Goal: Transaction & Acquisition: Purchase product/service

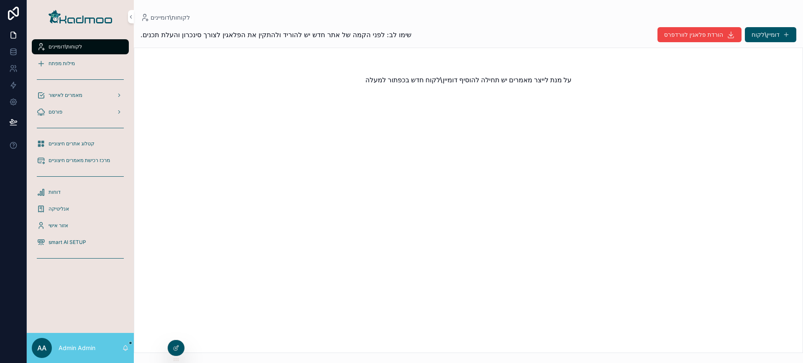
click at [74, 97] on span "מאמרים לאישור" at bounding box center [66, 95] width 34 height 7
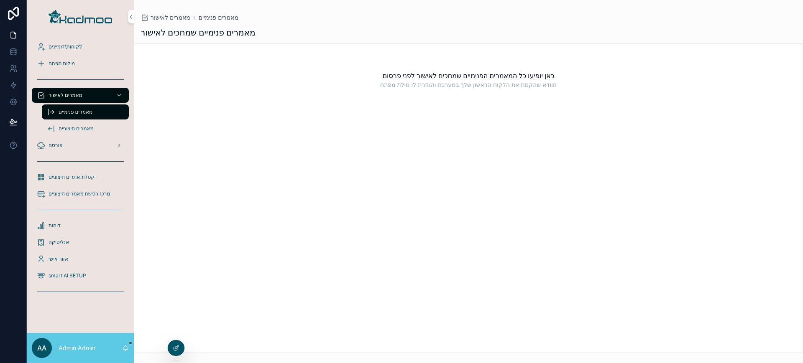
click at [74, 129] on span "מאמרים חיצוניים" at bounding box center [76, 128] width 35 height 7
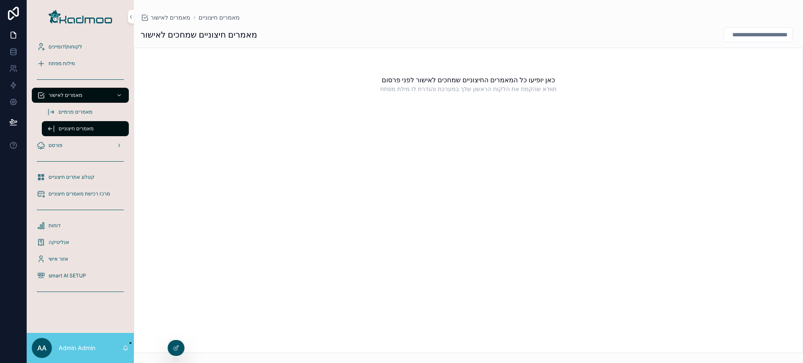
click at [80, 111] on span "מאמרים פנימיים" at bounding box center [76, 112] width 34 height 7
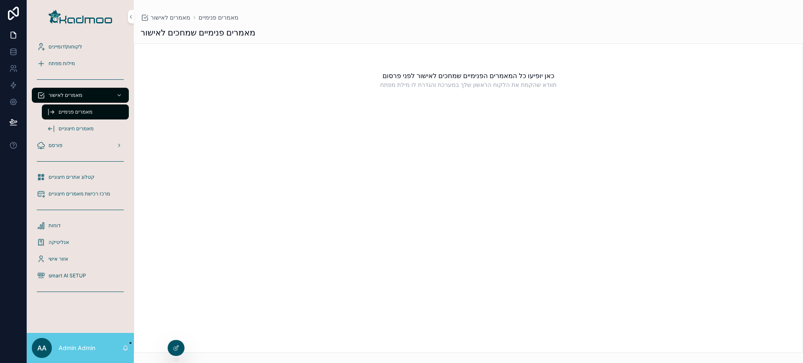
click at [0, 0] on icon at bounding box center [0, 0] width 0 height 0
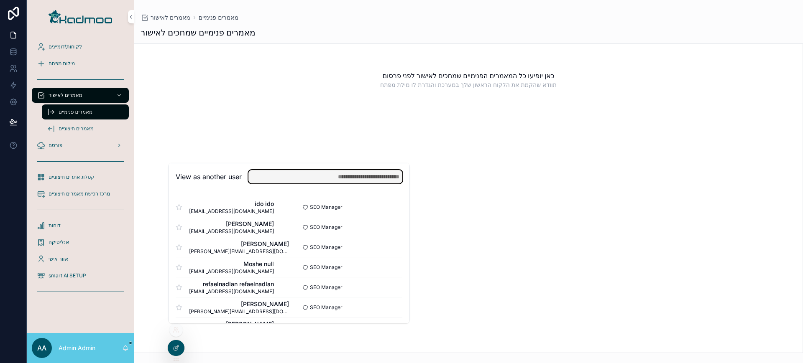
click at [314, 177] on input "text" at bounding box center [325, 176] width 154 height 13
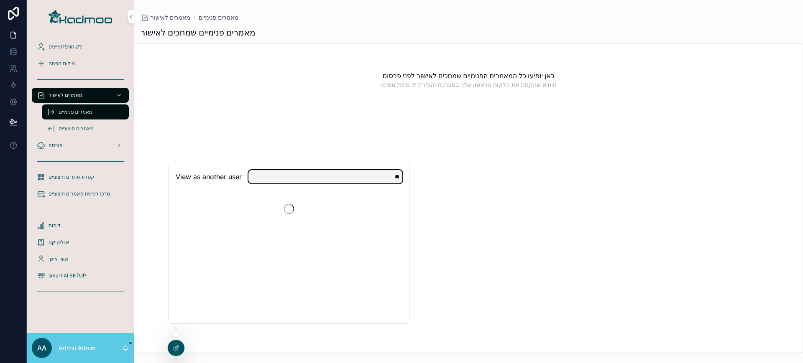
type input "*"
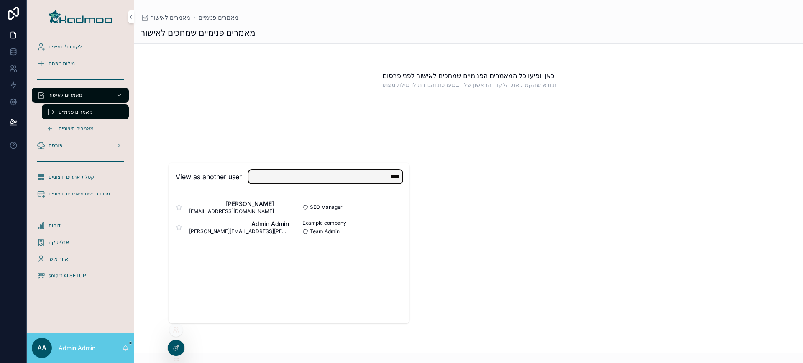
type input "****"
click at [285, 205] on div "itamar weinreb topamcc@gmail.com" at bounding box center [232, 207] width 113 height 15
click at [0, 0] on button "Select" at bounding box center [0, 0] width 0 height 0
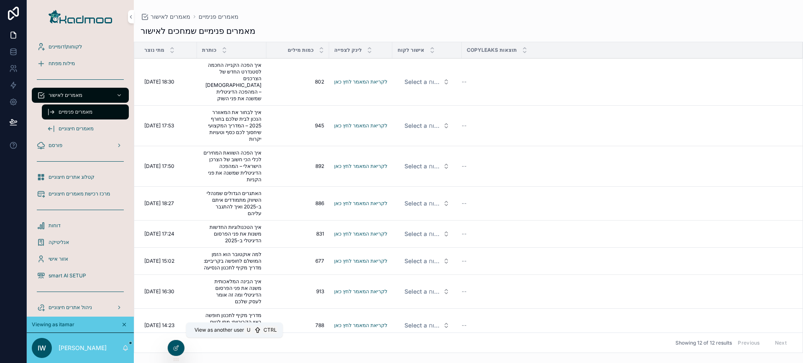
click at [0, 0] on icon at bounding box center [0, 0] width 0 height 0
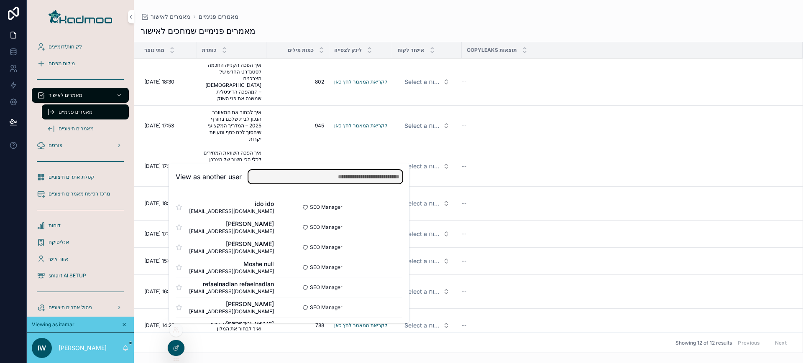
click at [299, 180] on input "text" at bounding box center [325, 176] width 154 height 13
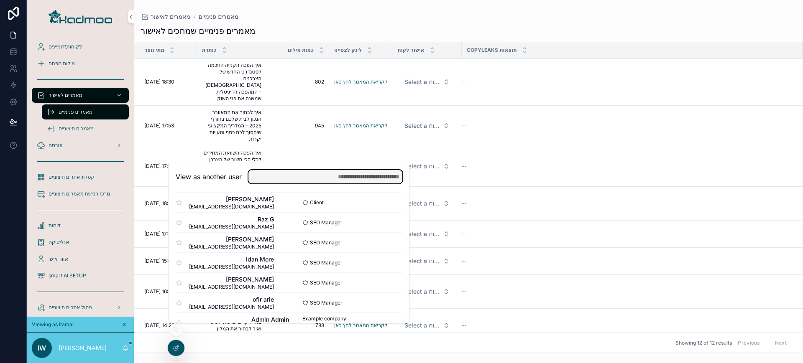
scroll to position [478, 0]
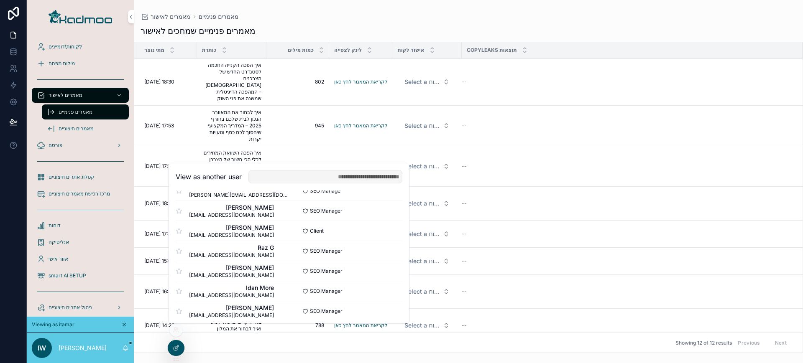
click at [0, 0] on button "Select" at bounding box center [0, 0] width 0 height 0
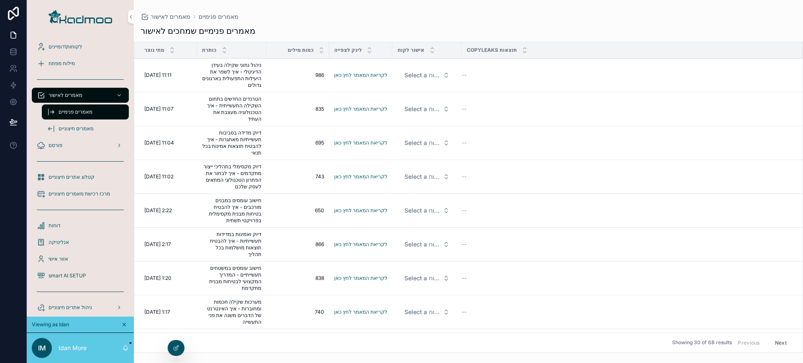
click at [66, 143] on div "פורסם" at bounding box center [80, 145] width 87 height 13
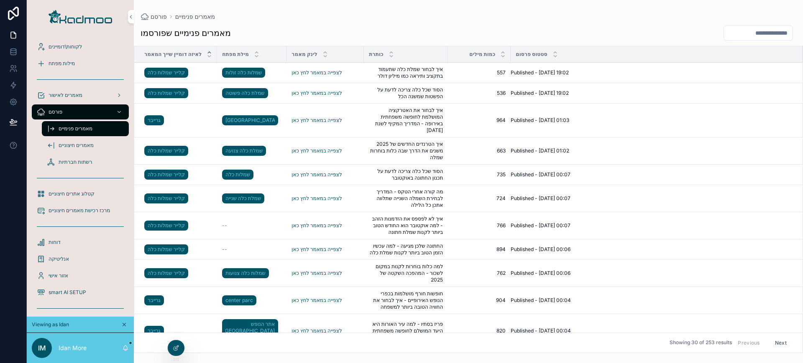
click at [208, 53] on icon "scrollable content" at bounding box center [209, 52] width 3 height 1
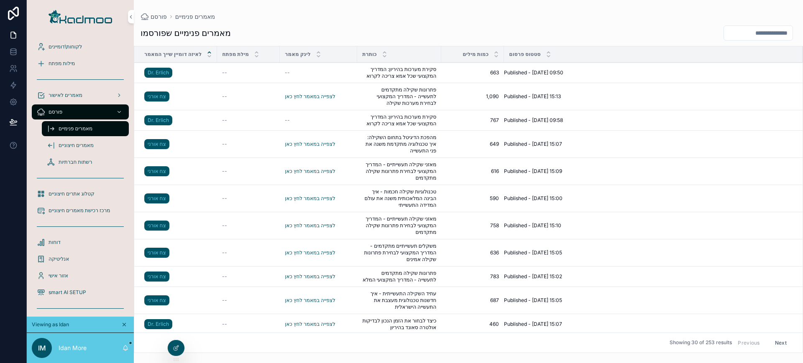
drag, startPoint x: 802, startPoint y: 97, endPoint x: 802, endPoint y: 212, distance: 114.1
click at [802, 212] on div "לאיזה דומיין שייך המאמר מילת מפתח לינק מאמר כותרת כמות מילים סטטוס פרסום Dr. Er…" at bounding box center [468, 199] width 669 height 307
click at [66, 134] on div "מאמרים פנימיים" at bounding box center [85, 128] width 77 height 13
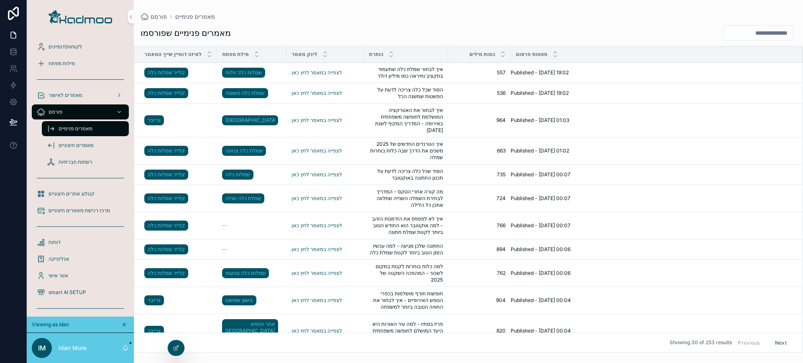
click at [771, 343] on button "Next" at bounding box center [780, 343] width 23 height 13
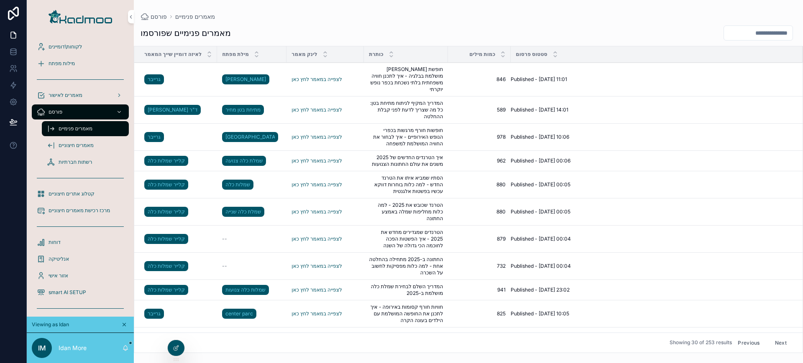
drag, startPoint x: 802, startPoint y: 68, endPoint x: 800, endPoint y: 79, distance: 11.5
click at [800, 79] on div "לאיזה דומיין שייך המאמר מילת מפתח לינק מאמר כותרת כמות מילים סטטוס פרסום גרייבר…" at bounding box center [468, 199] width 669 height 307
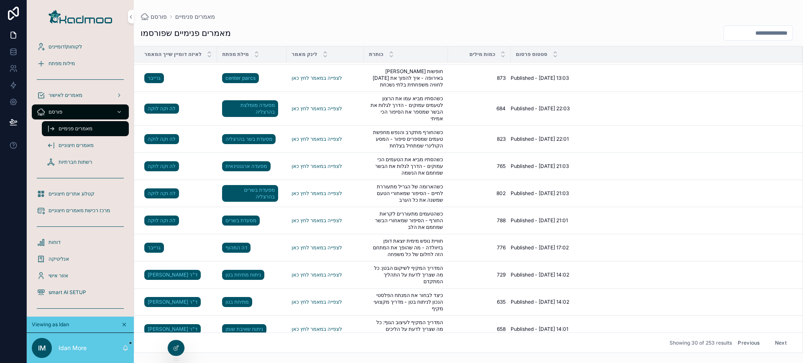
scroll to position [545, 0]
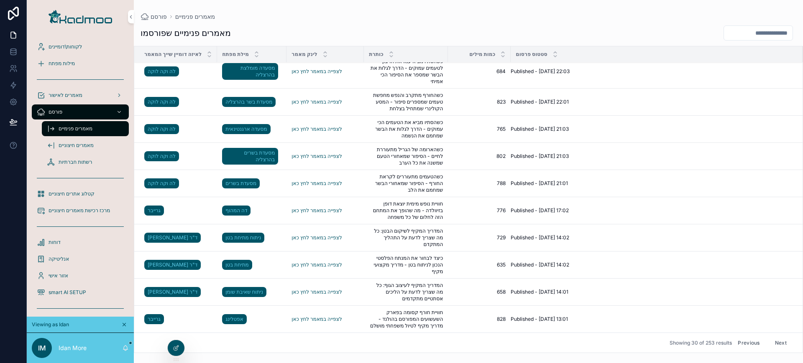
click at [771, 37] on input "scrollable content" at bounding box center [758, 33] width 69 height 12
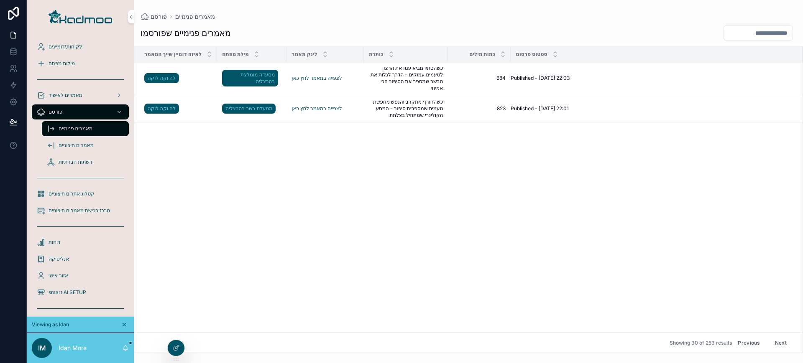
scroll to position [0, 0]
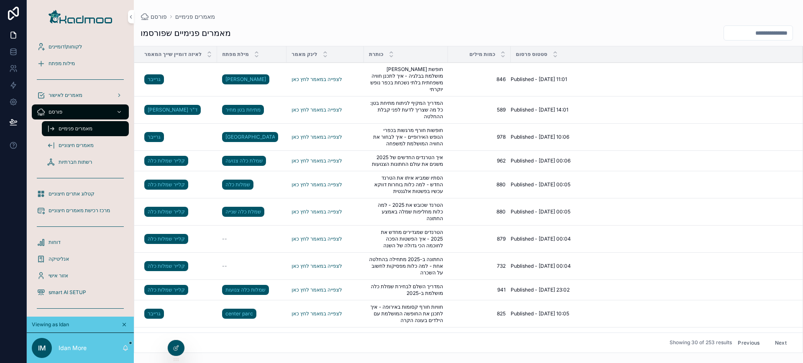
click at [756, 35] on input "scrollable content" at bounding box center [758, 33] width 69 height 12
click at [744, 106] on button "1" at bounding box center [744, 101] width 15 height 15
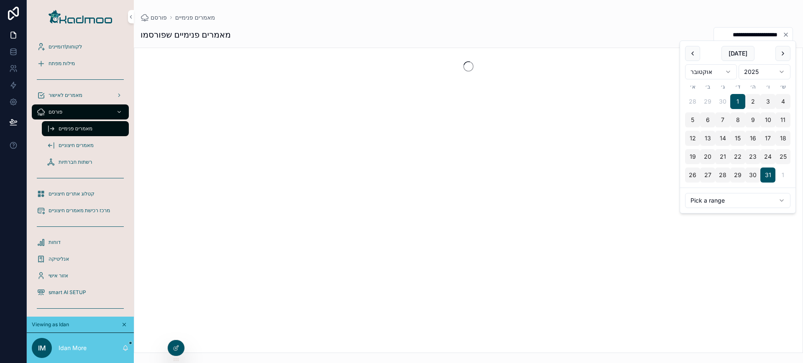
type input "**********"
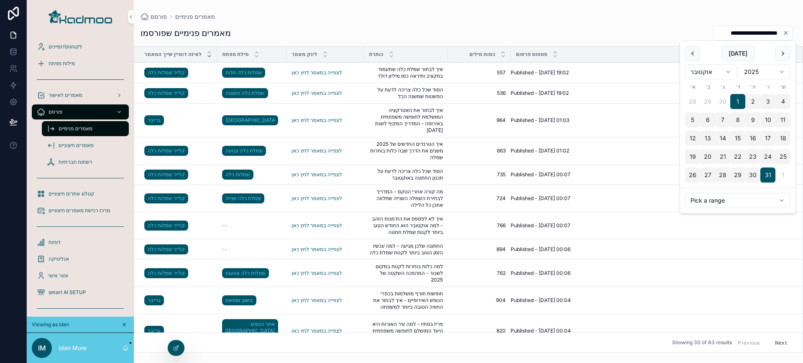
click at [207, 53] on icon "scrollable content" at bounding box center [209, 52] width 5 height 5
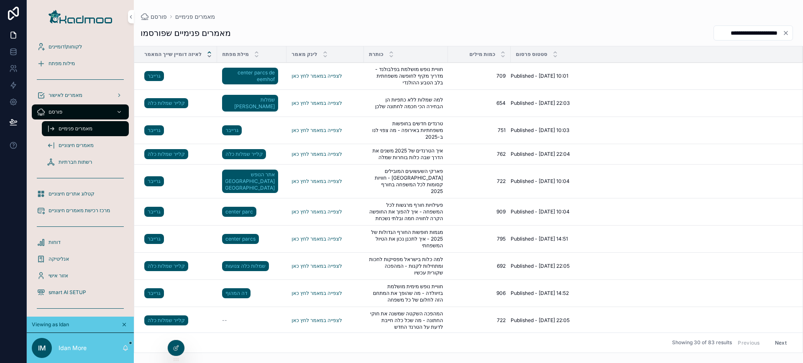
click at [207, 54] on icon "scrollable content" at bounding box center [209, 56] width 5 height 5
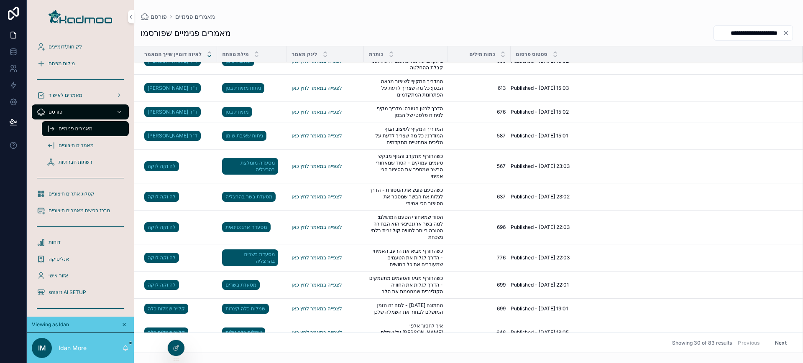
scroll to position [525, 0]
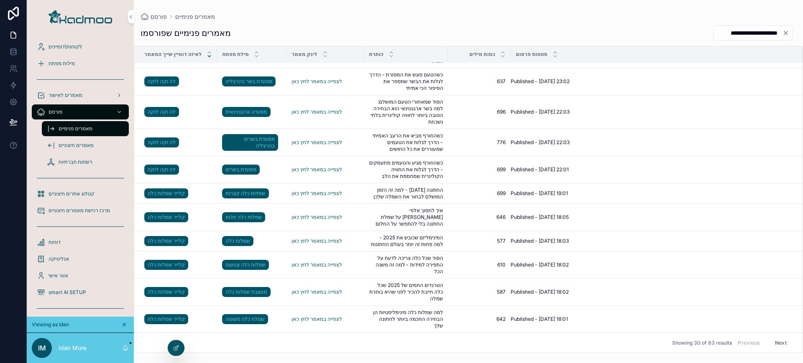
click at [84, 146] on span "מאמרים חיצוניים" at bounding box center [76, 145] width 35 height 7
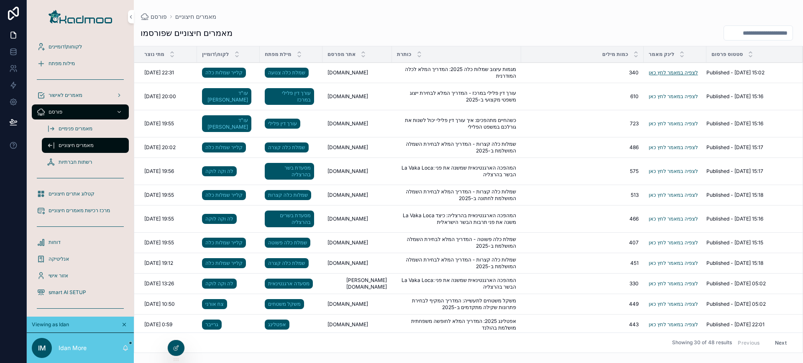
click at [660, 70] on link "לצפיה במאמר לחץ כאן" at bounding box center [673, 72] width 49 height 6
click at [0, 0] on icon at bounding box center [0, 0] width 0 height 0
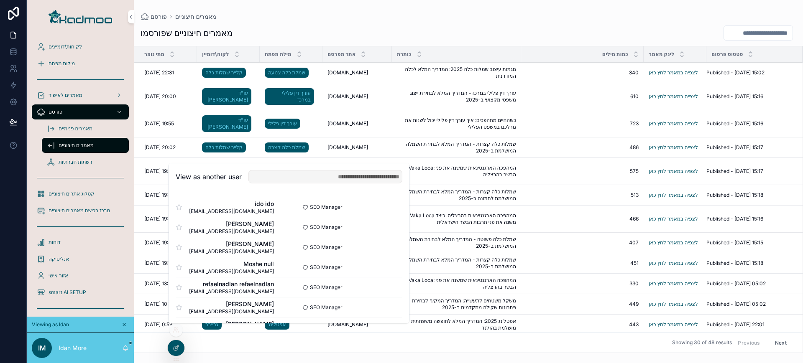
click at [0, 0] on button "Select" at bounding box center [0, 0] width 0 height 0
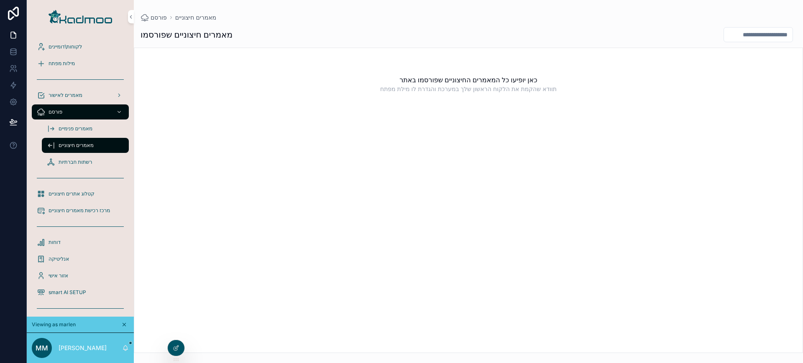
click at [75, 130] on span "מאמרים פנימיים" at bounding box center [76, 128] width 34 height 7
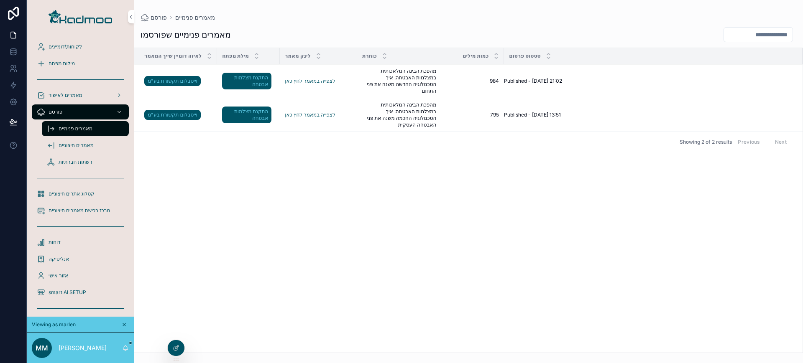
click at [82, 97] on span "מאמרים לאישור" at bounding box center [66, 95] width 34 height 7
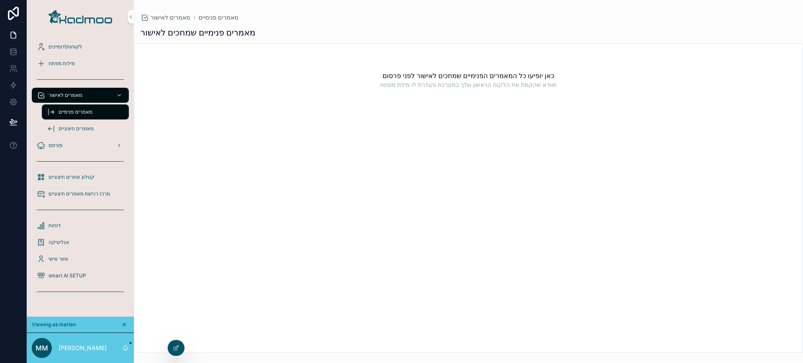
click at [83, 148] on div "פורסם" at bounding box center [80, 145] width 87 height 13
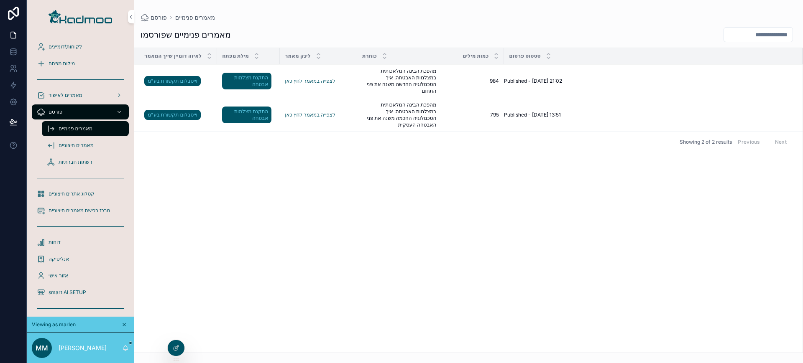
click at [61, 69] on div "מילות מפתח" at bounding box center [80, 63] width 87 height 13
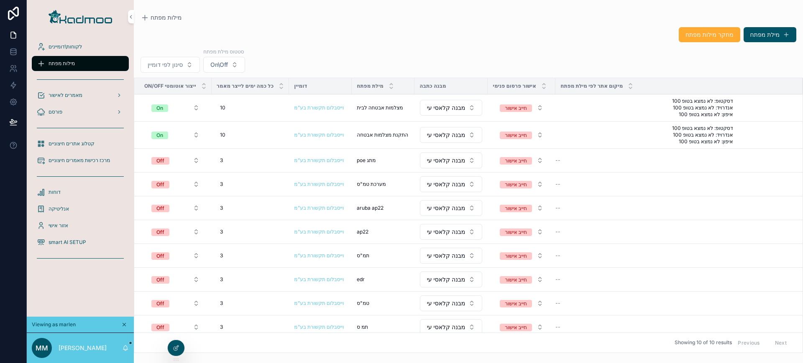
click at [0, 0] on icon at bounding box center [0, 0] width 0 height 0
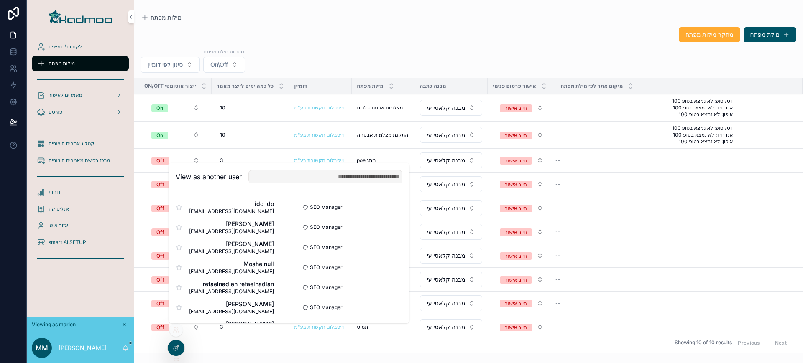
click at [0, 0] on button "Select" at bounding box center [0, 0] width 0 height 0
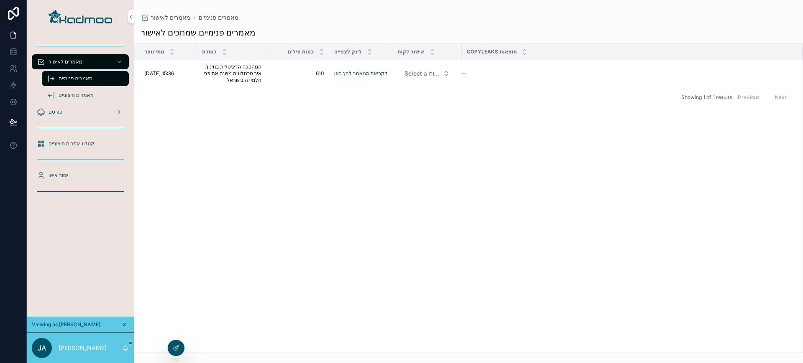
click at [73, 95] on span "מאמרים חיצוניים" at bounding box center [76, 95] width 35 height 7
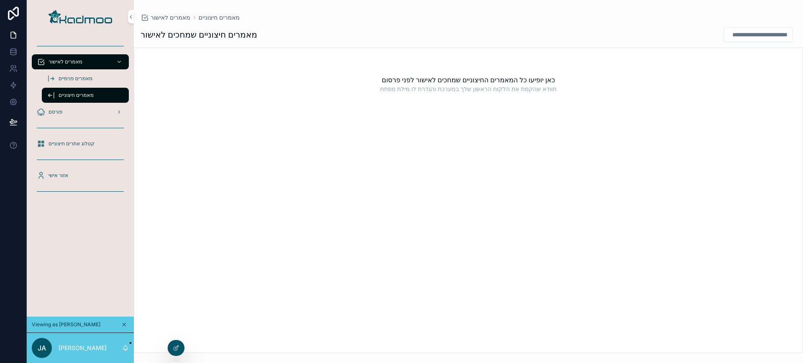
click at [76, 74] on div "מאמרים פנימיים" at bounding box center [85, 78] width 77 height 13
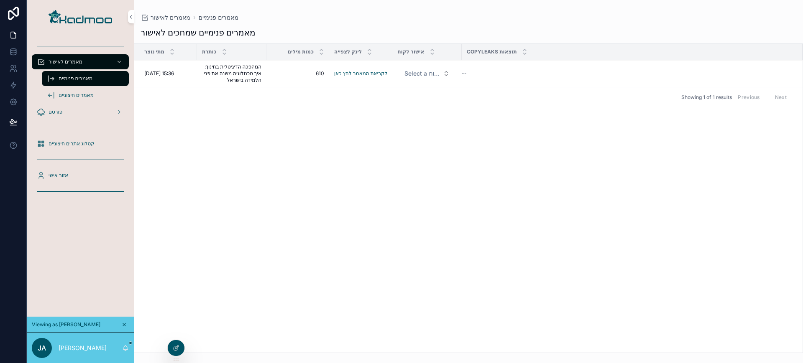
click at [0, 0] on div at bounding box center [0, 0] width 0 height 0
click at [0, 0] on icon at bounding box center [0, 0] width 0 height 0
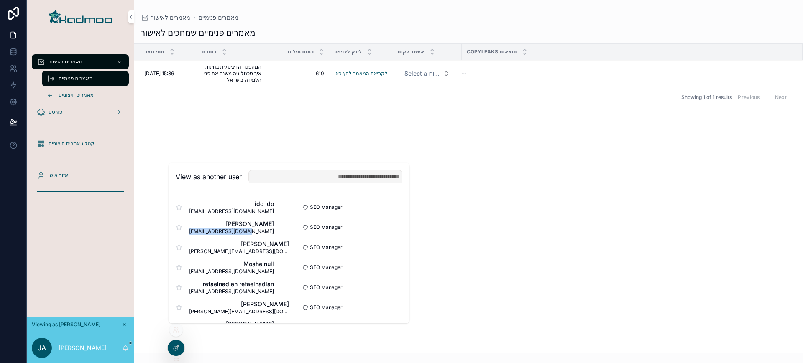
drag, startPoint x: 251, startPoint y: 230, endPoint x: 188, endPoint y: 230, distance: 63.1
click at [188, 230] on div "jony asulin jony.asulin@gmail.com" at bounding box center [232, 227] width 113 height 15
copy span "[EMAIL_ADDRESS][DOMAIN_NAME]"
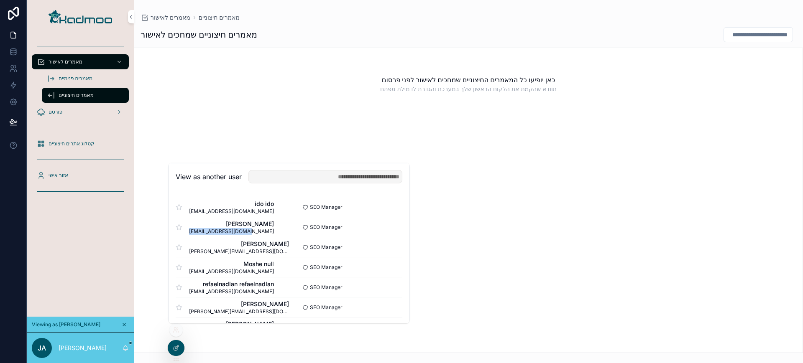
click at [0, 0] on button "Select" at bounding box center [0, 0] width 0 height 0
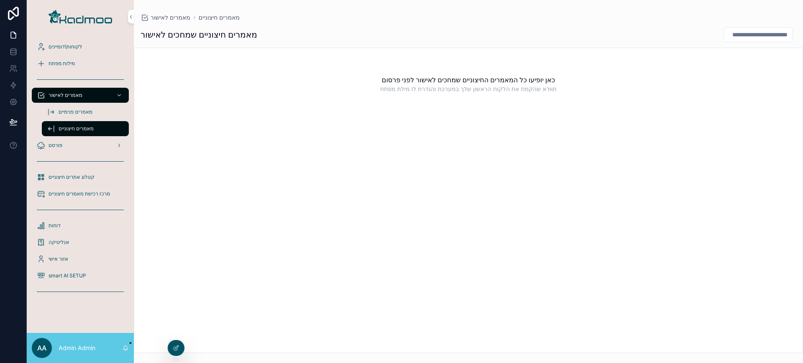
click at [65, 40] on div "לקוחות\דומיינים" at bounding box center [80, 46] width 87 height 13
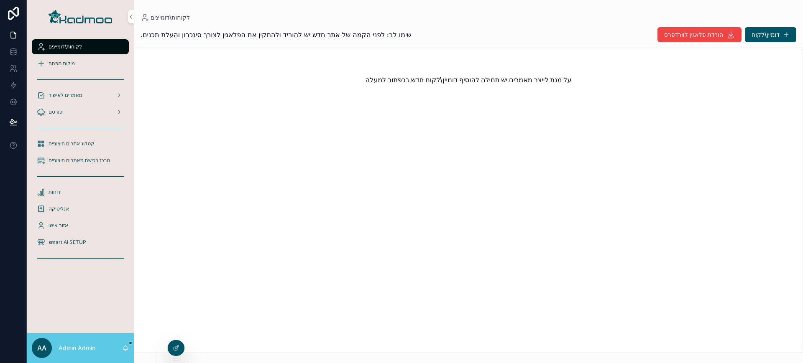
click at [0, 0] on icon at bounding box center [0, 0] width 0 height 0
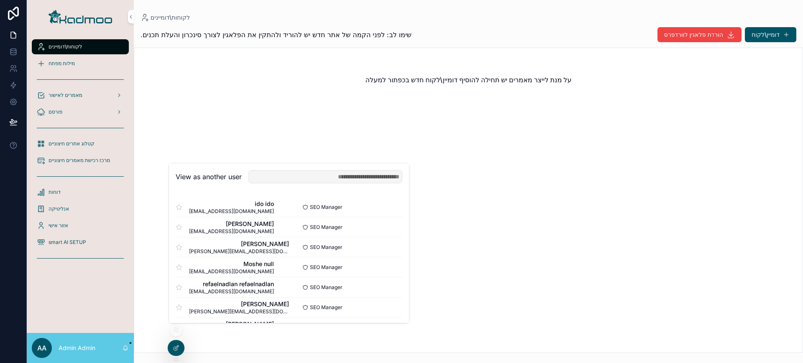
click at [0, 0] on button "Select" at bounding box center [0, 0] width 0 height 0
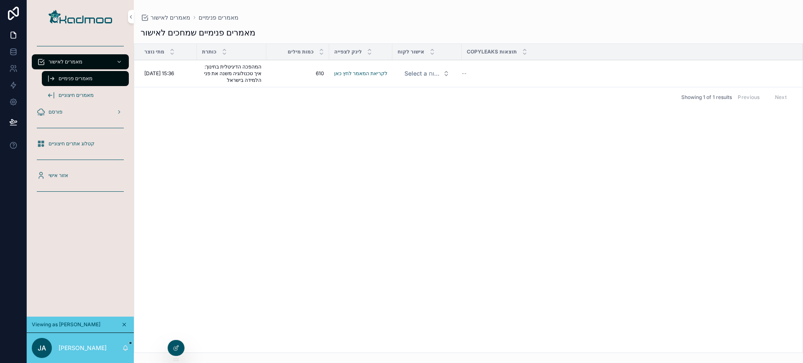
click at [72, 106] on div "פורסם" at bounding box center [80, 111] width 87 height 13
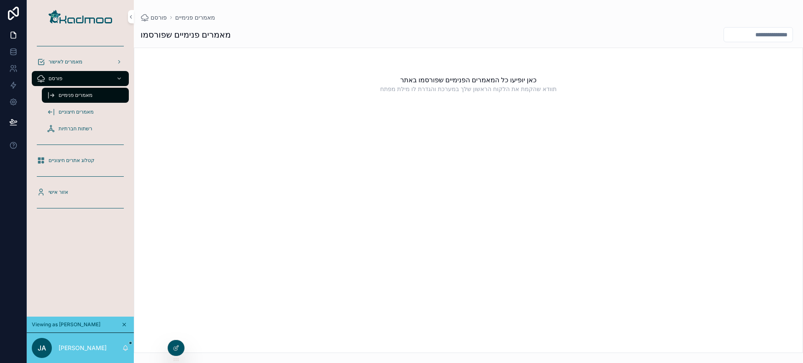
scroll to position [0, 0]
click at [64, 188] on div "אזור אישי" at bounding box center [80, 192] width 87 height 13
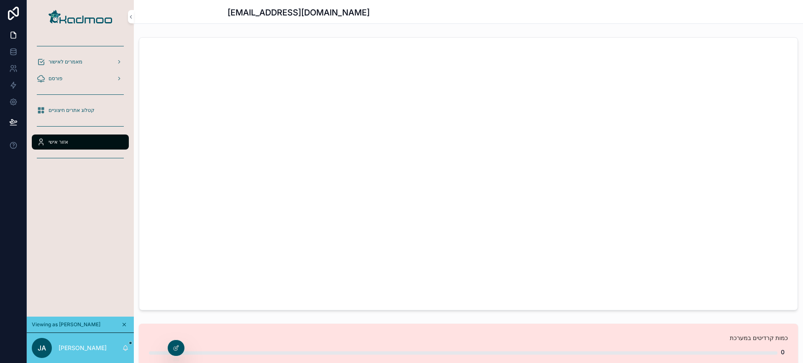
click at [66, 66] on div "מאמרים לאישור" at bounding box center [80, 61] width 87 height 13
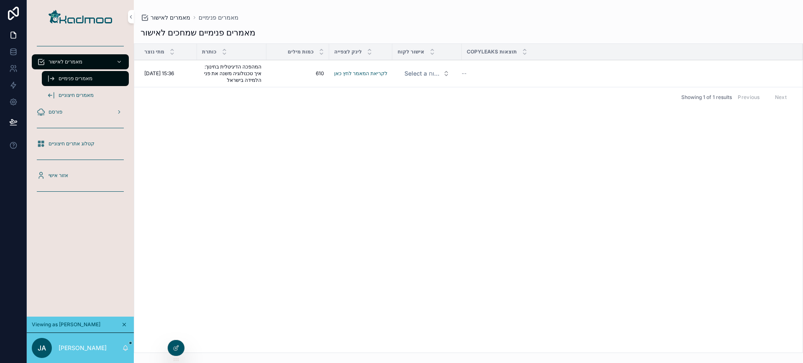
click at [172, 13] on span "מאמרים לאישור" at bounding box center [171, 17] width 40 height 8
click at [144, 14] on icon "scrollable content" at bounding box center [144, 17] width 8 height 8
click at [87, 16] on img "scrollable content" at bounding box center [81, 16] width 64 height 13
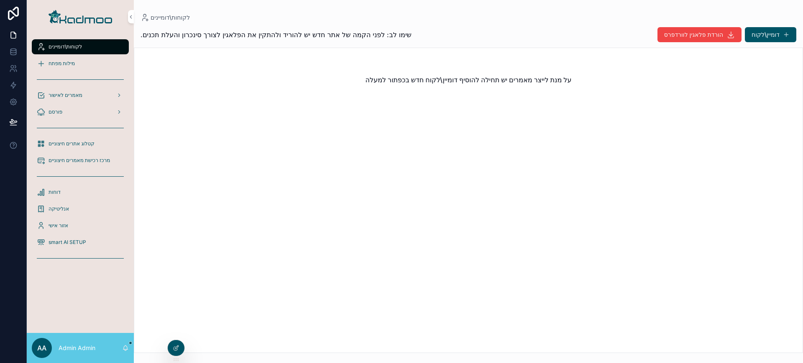
click at [0, 0] on icon at bounding box center [0, 0] width 0 height 0
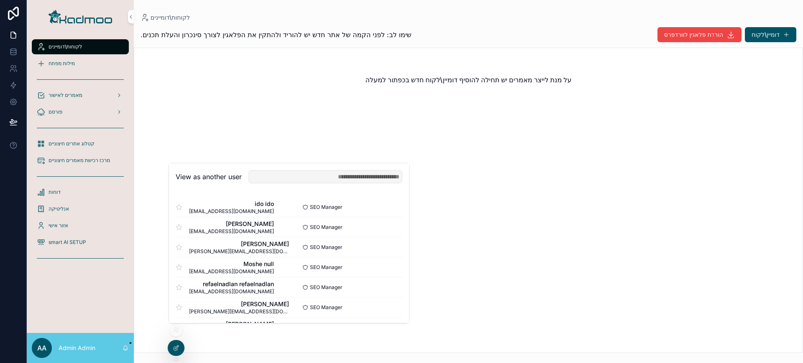
click at [0, 0] on button "Select" at bounding box center [0, 0] width 0 height 0
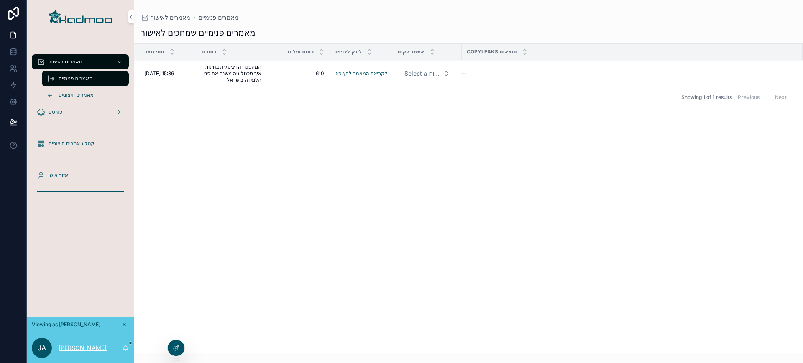
click at [70, 346] on p "[PERSON_NAME]" at bounding box center [83, 348] width 48 height 8
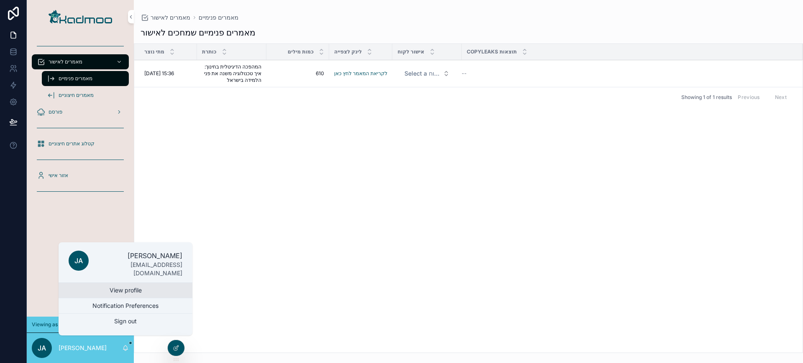
click at [109, 287] on link "View profile" at bounding box center [126, 290] width 134 height 15
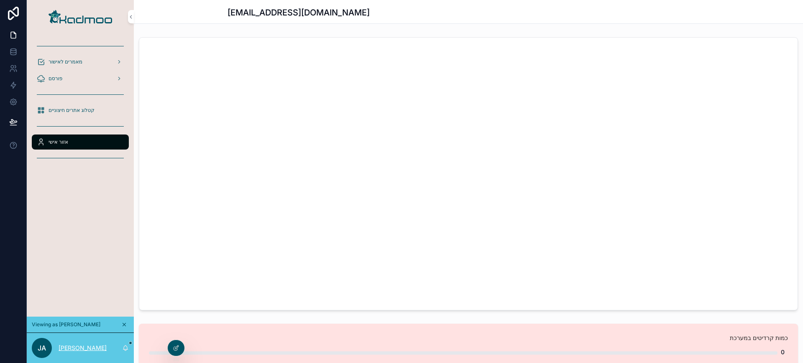
click at [77, 345] on p "[PERSON_NAME]" at bounding box center [83, 348] width 48 height 8
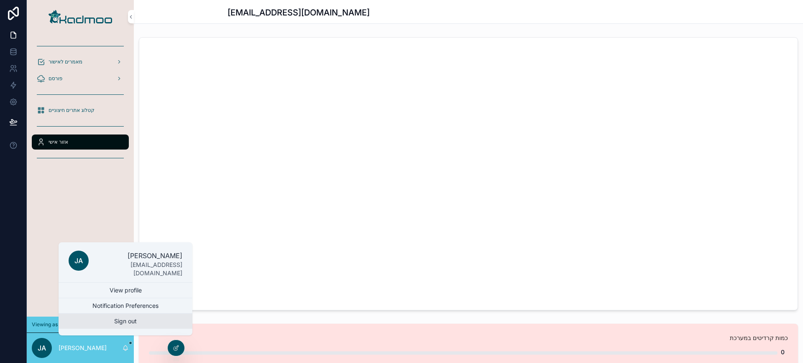
click at [115, 322] on button "Sign out" at bounding box center [126, 321] width 134 height 15
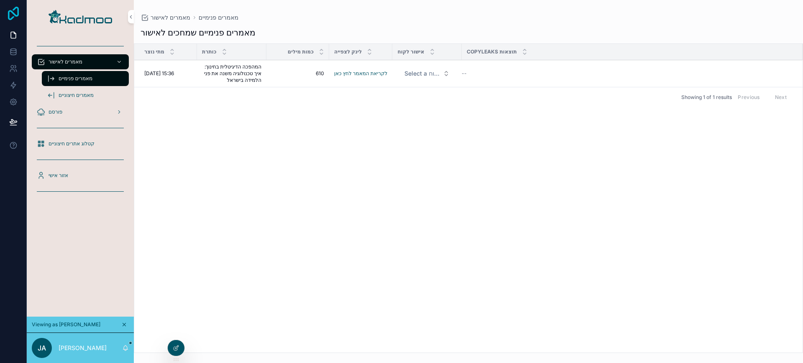
click at [15, 16] on icon at bounding box center [13, 13] width 17 height 13
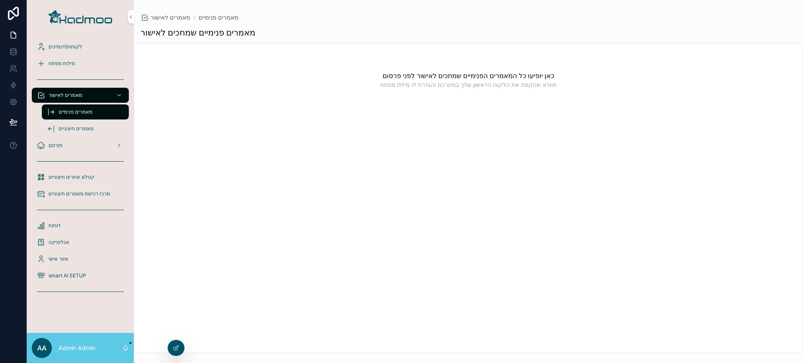
click at [79, 44] on span "לקוחות\דומיינים" at bounding box center [65, 46] width 33 height 7
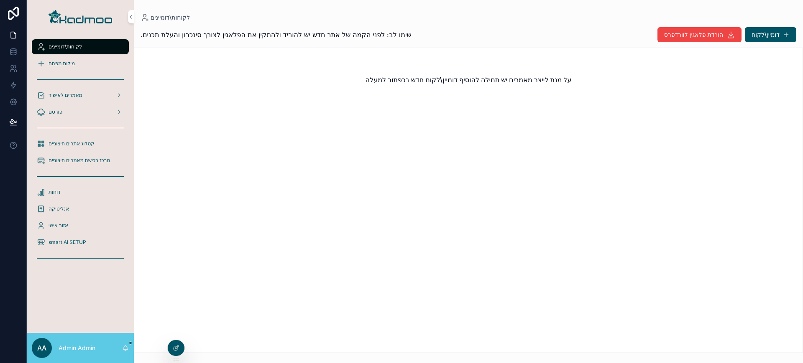
click at [0, 0] on icon at bounding box center [0, 0] width 0 height 0
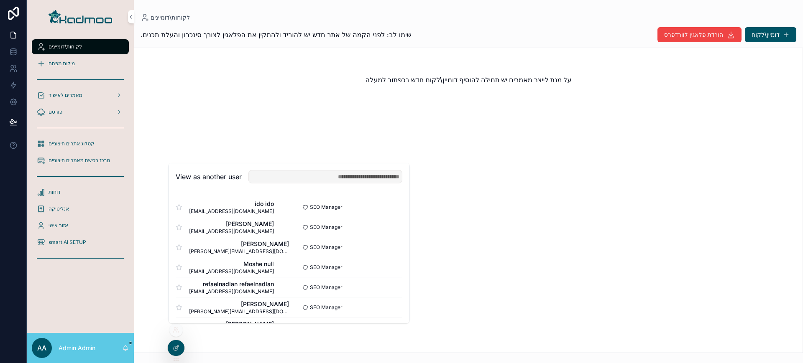
click at [0, 0] on button "Select" at bounding box center [0, 0] width 0 height 0
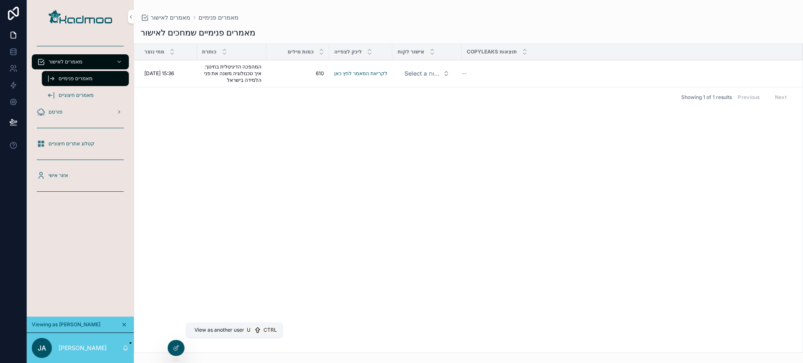
click at [0, 0] on icon at bounding box center [0, 0] width 0 height 0
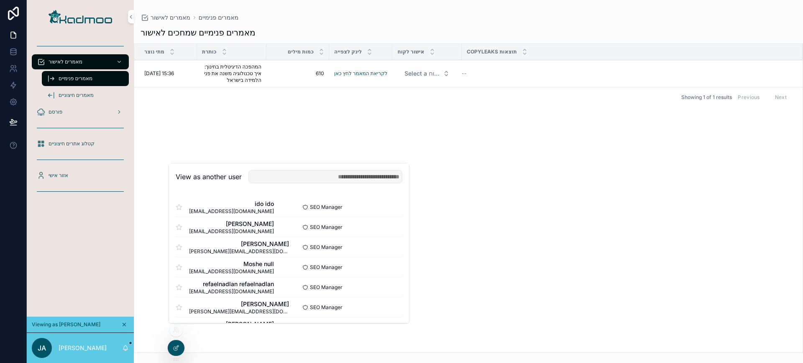
click at [0, 0] on button "Select" at bounding box center [0, 0] width 0 height 0
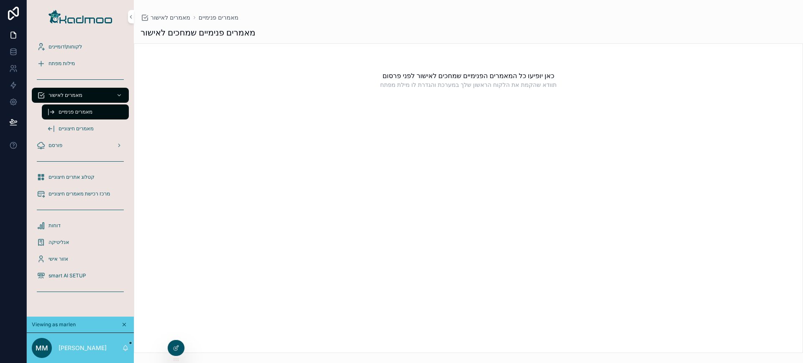
click at [86, 41] on div "לקוחות\דומיינים" at bounding box center [80, 46] width 87 height 13
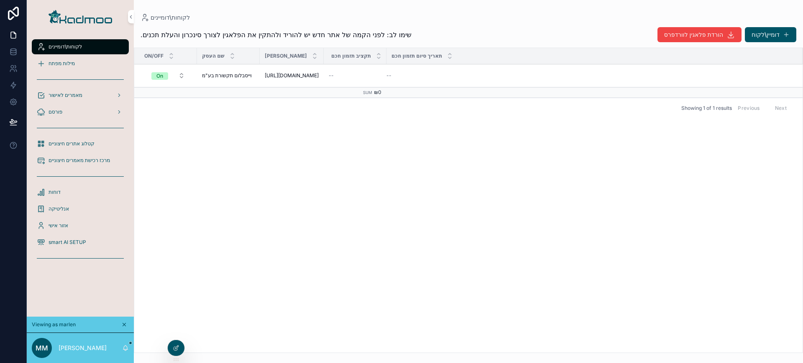
click at [0, 0] on div at bounding box center [0, 0] width 0 height 0
click at [0, 0] on icon at bounding box center [0, 0] width 0 height 0
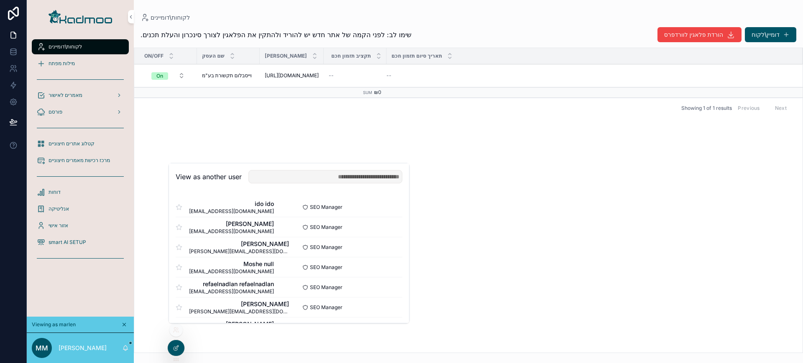
click at [0, 0] on button "Select" at bounding box center [0, 0] width 0 height 0
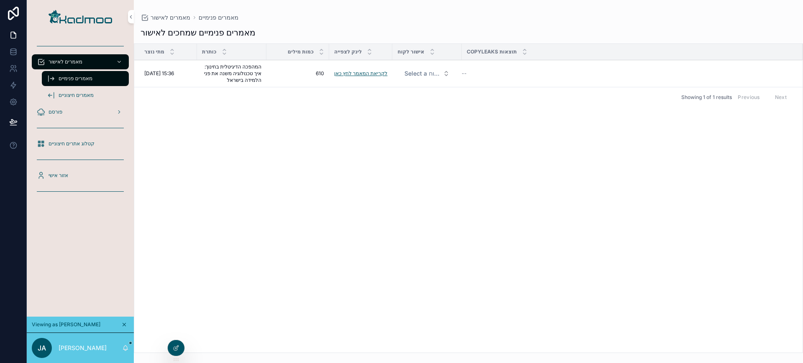
click at [349, 72] on link "לקריאת המאמר לחץ כאן" at bounding box center [360, 73] width 53 height 6
click at [88, 142] on span "קטלוג אתרים חיצוניים" at bounding box center [72, 143] width 46 height 7
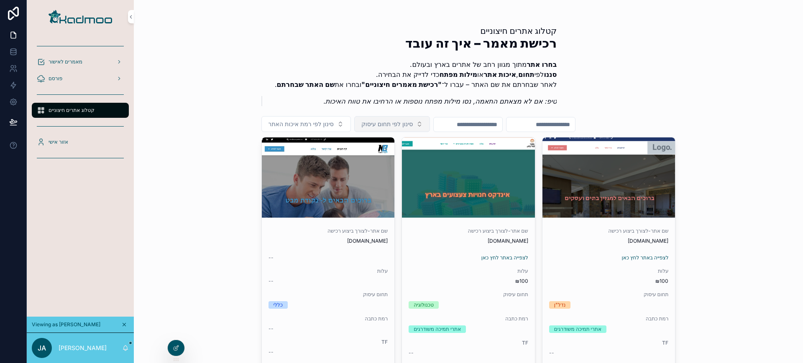
click at [414, 123] on button "סינון לפי תחום עיסוק" at bounding box center [392, 124] width 76 height 16
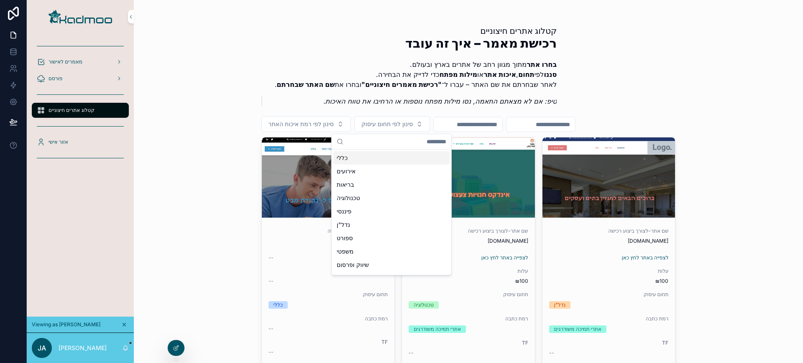
click at [414, 137] on input "scrollable content" at bounding box center [397, 141] width 100 height 15
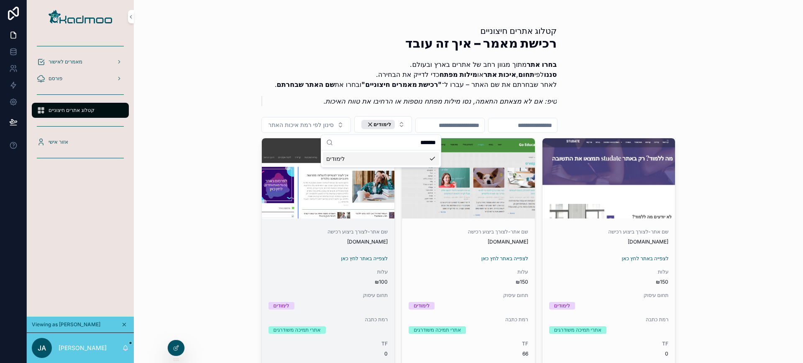
type input "*******"
copy span "[DOMAIN_NAME]"
drag, startPoint x: 342, startPoint y: 241, endPoint x: 389, endPoint y: 241, distance: 46.8
click at [389, 241] on div "שם אתר-לצורך ביצוע רכישה [DOMAIN_NAME] לצפייה באתר לחץ כאן עלות ₪100 תחום עיסוק…" at bounding box center [328, 317] width 133 height 190
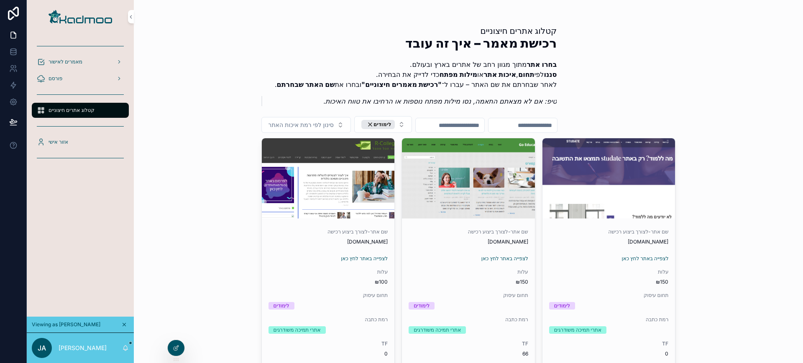
click at [484, 128] on input "scrollable content" at bounding box center [450, 126] width 69 height 12
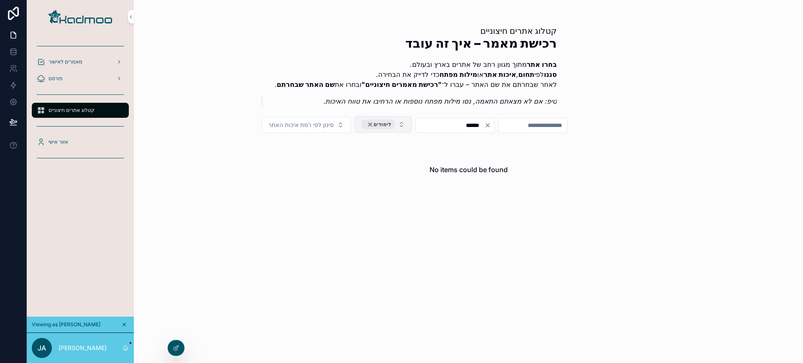
click at [375, 123] on div "לימודים" at bounding box center [378, 124] width 34 height 9
click at [462, 124] on input "******" at bounding box center [468, 125] width 69 height 12
type input "*******"
click at [462, 124] on input "*******" at bounding box center [468, 125] width 69 height 12
click at [386, 135] on div "קטלוג אתרים חיצוניים רכישת מאמר – איך זה עובד בחרו אתר מתוך מגוון רחב של אתרים …" at bounding box center [468, 123] width 414 height 207
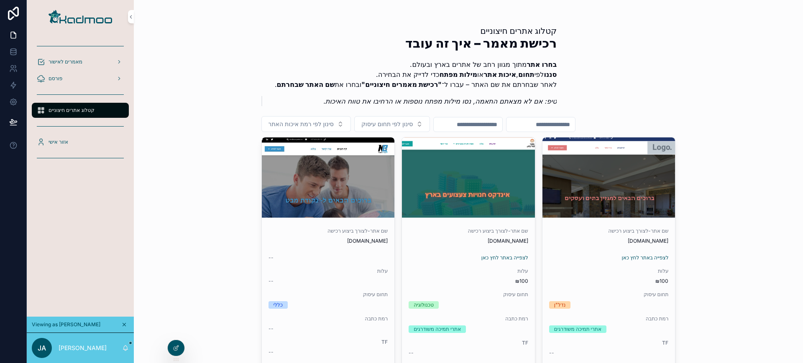
click at [387, 128] on span "סינון לפי תחום עיסוק" at bounding box center [386, 124] width 51 height 8
type input "****"
click at [386, 157] on div "לימודים" at bounding box center [391, 157] width 116 height 13
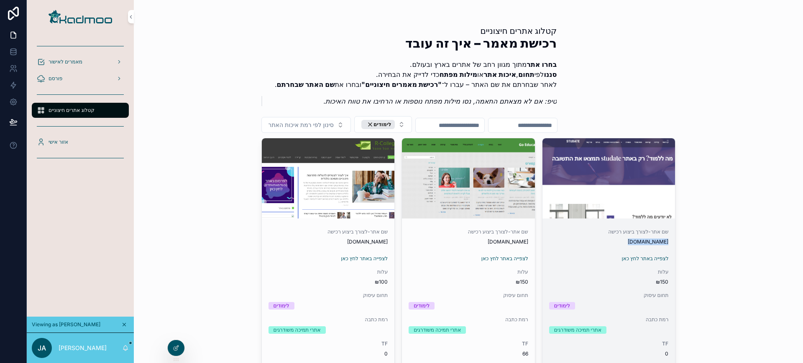
copy span "[DOMAIN_NAME]"
drag, startPoint x: 605, startPoint y: 248, endPoint x: 668, endPoint y: 240, distance: 62.8
click at [668, 240] on div "שם אתר-לצורך ביצוע רכישה [DOMAIN_NAME] לצפייה באתר לחץ כאן עלות ₪150 תחום עיסוק…" at bounding box center [608, 317] width 133 height 190
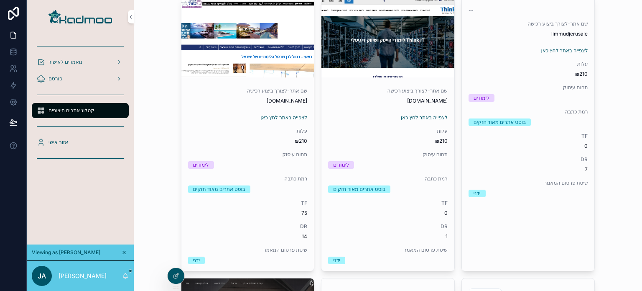
scroll to position [981, 0]
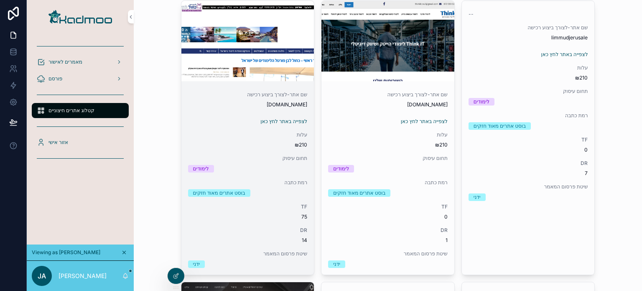
drag, startPoint x: 237, startPoint y: 102, endPoint x: 309, endPoint y: 106, distance: 71.2
click at [309, 106] on div "שם אתר-לצורך ביצוע רכישה [DOMAIN_NAME] לצפייה באתר לחץ כאן עלות ₪210 תחום עיסוק…" at bounding box center [247, 179] width 133 height 190
copy span "[DOMAIN_NAME]"
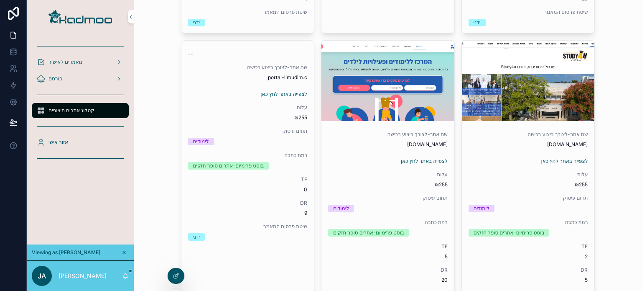
scroll to position [2068, 0]
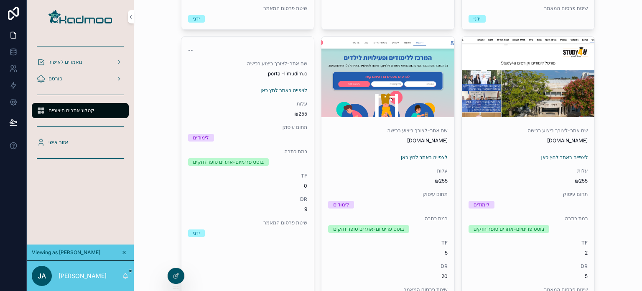
drag, startPoint x: 387, startPoint y: 132, endPoint x: 453, endPoint y: 137, distance: 66.7
copy div "ה [DOMAIN_NAME]"
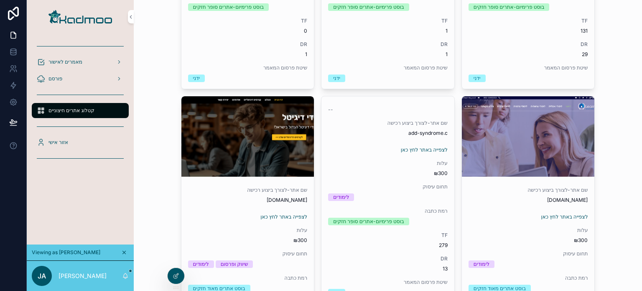
scroll to position [2574, 0]
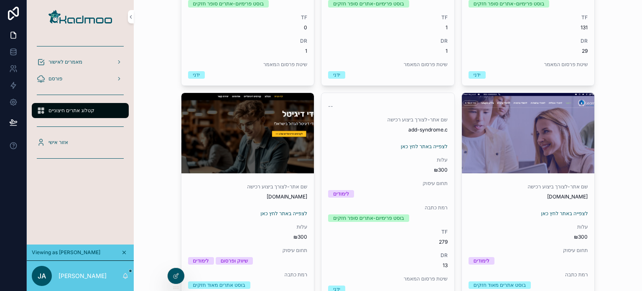
drag, startPoint x: 532, startPoint y: 187, endPoint x: 610, endPoint y: 197, distance: 78.4
click at [610, 197] on div "קטלוג אתרים חיצוניים רכישת מאמר – איך זה עובד בחרו אתר מתוך מגוון רחב של אתרים …" at bounding box center [388, 145] width 508 height 291
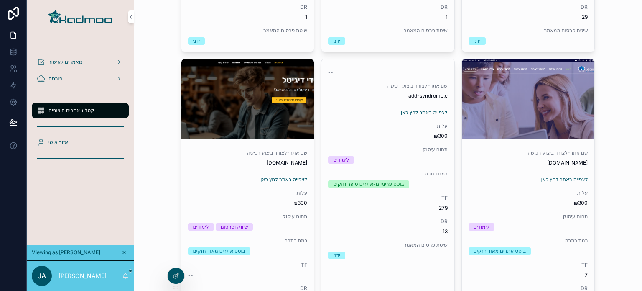
scroll to position [2605, 0]
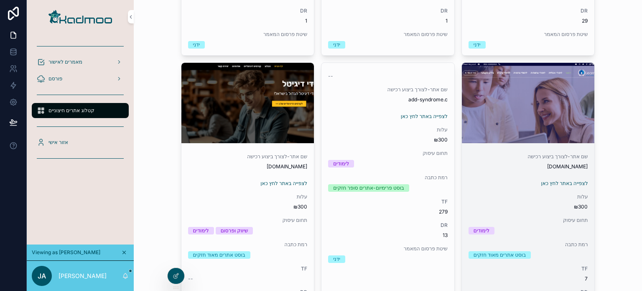
click at [550, 168] on div "שם אתר-לצורך ביצוע רכישה [DOMAIN_NAME] לצפייה באתר לחץ כאן עלות ₪300 תחום עיסוק…" at bounding box center [528, 241] width 133 height 190
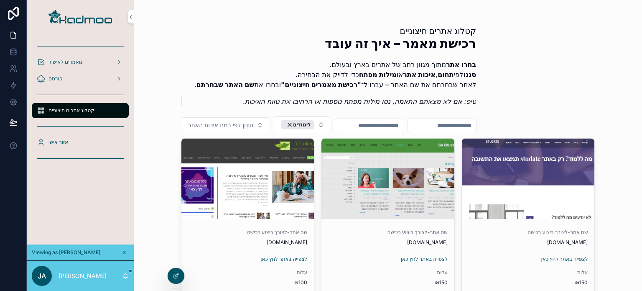
scroll to position [7, 0]
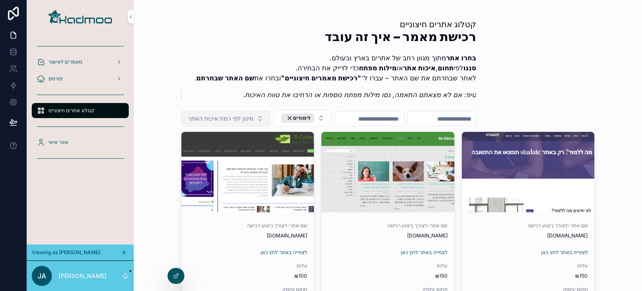
click at [251, 114] on span "סינון לפי רמת איכות האתר" at bounding box center [220, 118] width 65 height 8
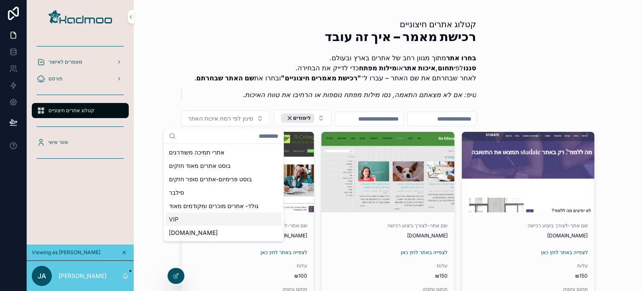
click at [218, 220] on div "VIP" at bounding box center [224, 218] width 116 height 13
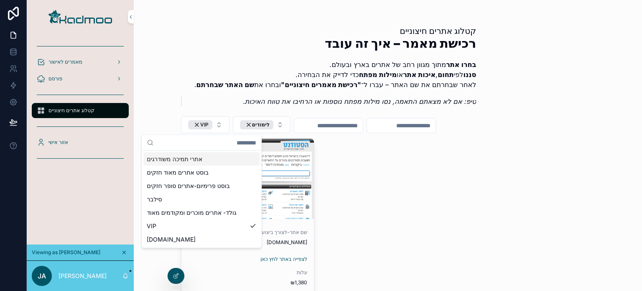
click at [334, 174] on div "שם אתר-לצורך ביצוע רכישה [DOMAIN_NAME] לצפייה באתר לחץ כאן עלות ₪1,380 תחום עיס…" at bounding box center [388, 288] width 414 height 301
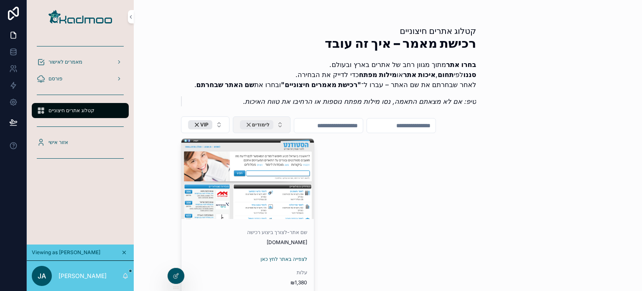
click at [248, 127] on div "לימודים" at bounding box center [257, 124] width 34 height 9
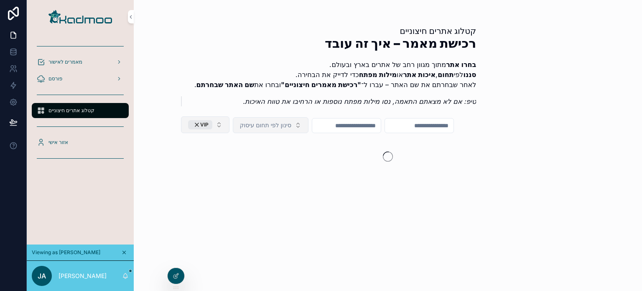
click at [216, 120] on button "VIP" at bounding box center [205, 124] width 49 height 17
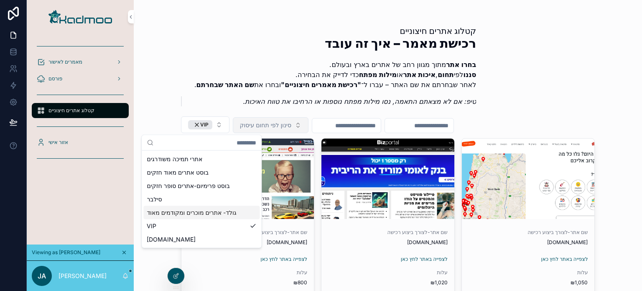
click at [204, 217] on div "גולד- אתרים מוכרים ומקודמים מאוד" at bounding box center [201, 212] width 116 height 13
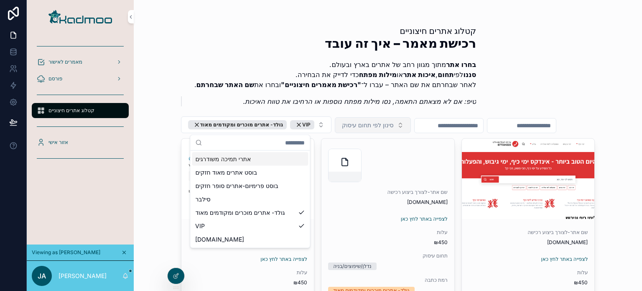
click at [627, 72] on div "קטלוג אתרים חיצוניים רכישת מאמר – איך זה עובד בחרו אתר מתוך מגוון רחב של אתרים …" at bounding box center [388, 145] width 508 height 291
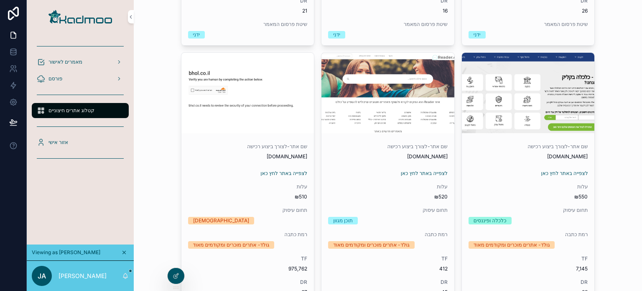
scroll to position [651, 0]
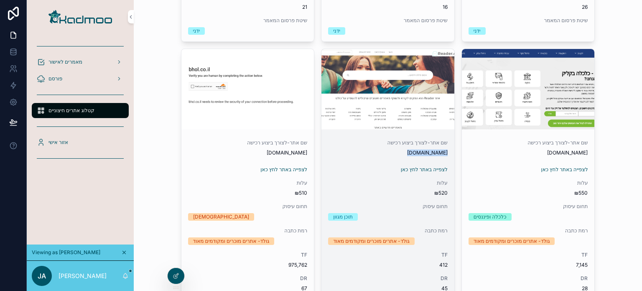
drag, startPoint x: 390, startPoint y: 152, endPoint x: 440, endPoint y: 148, distance: 50.3
click at [440, 149] on div "[DOMAIN_NAME]" at bounding box center [388, 152] width 120 height 7
copy div "[DOMAIN_NAME]"
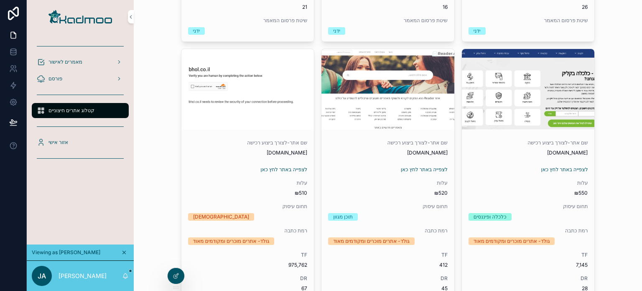
drag, startPoint x: 636, startPoint y: 84, endPoint x: 638, endPoint y: 107, distance: 22.3
click at [638, 107] on div "קטלוג אתרים חיצוניים רכישת מאמר – איך זה עובד בחרו אתר מתוך מגוון רחב של אתרים …" at bounding box center [388, 145] width 508 height 291
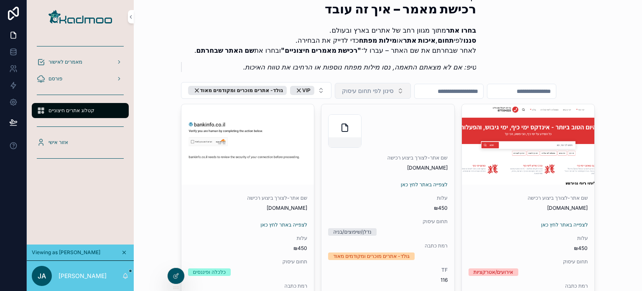
scroll to position [0, 0]
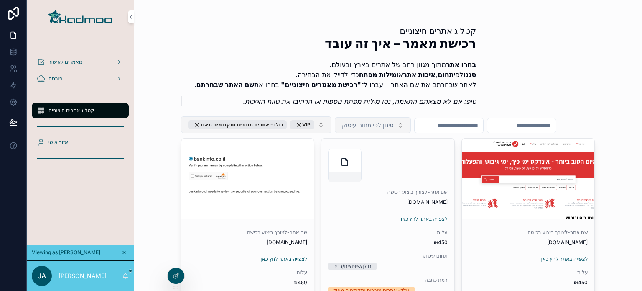
click at [278, 119] on button "VIP גולד- אתרים מוכרים ומקודמים מאוד" at bounding box center [256, 124] width 151 height 17
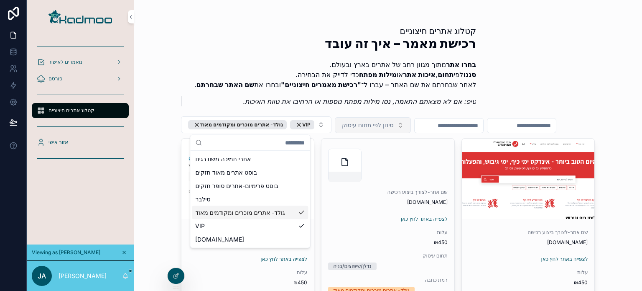
click at [243, 212] on div "גולד- אתרים מוכרים ומקודמים מאוד" at bounding box center [250, 212] width 116 height 13
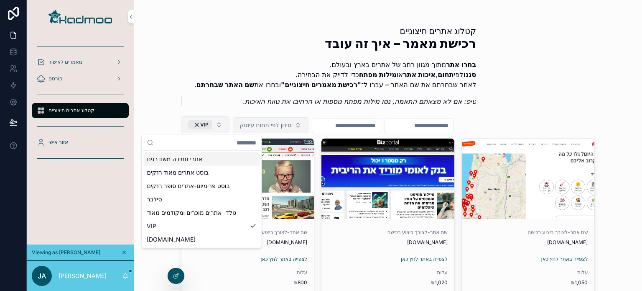
click at [214, 123] on button "VIP" at bounding box center [205, 124] width 49 height 17
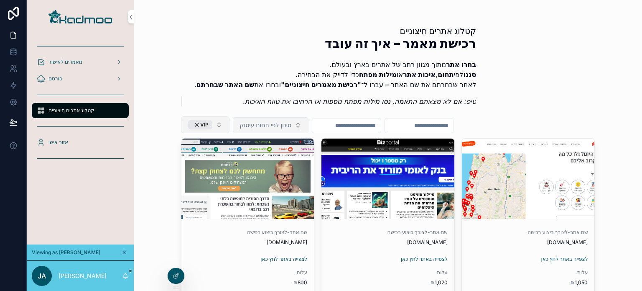
click at [212, 123] on button "VIP" at bounding box center [205, 124] width 49 height 17
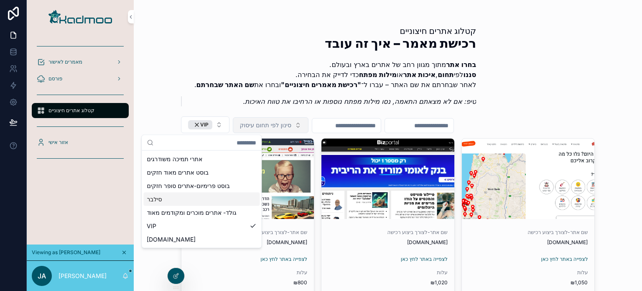
click at [179, 197] on div "סילבר" at bounding box center [201, 198] width 116 height 13
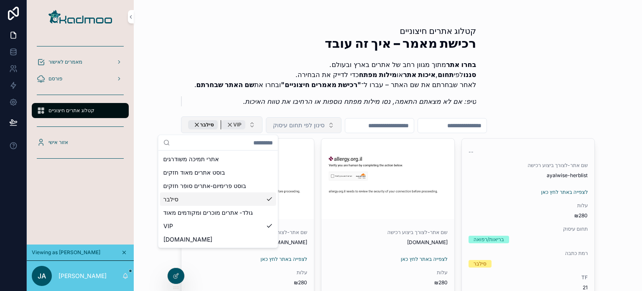
click at [226, 123] on div "VIP" at bounding box center [233, 124] width 24 height 9
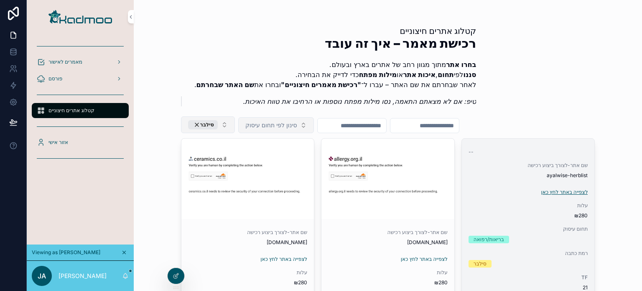
click at [565, 191] on link "לצפייה באתר לחץ כאן" at bounding box center [564, 192] width 47 height 6
